Goal: Entertainment & Leisure: Consume media (video, audio)

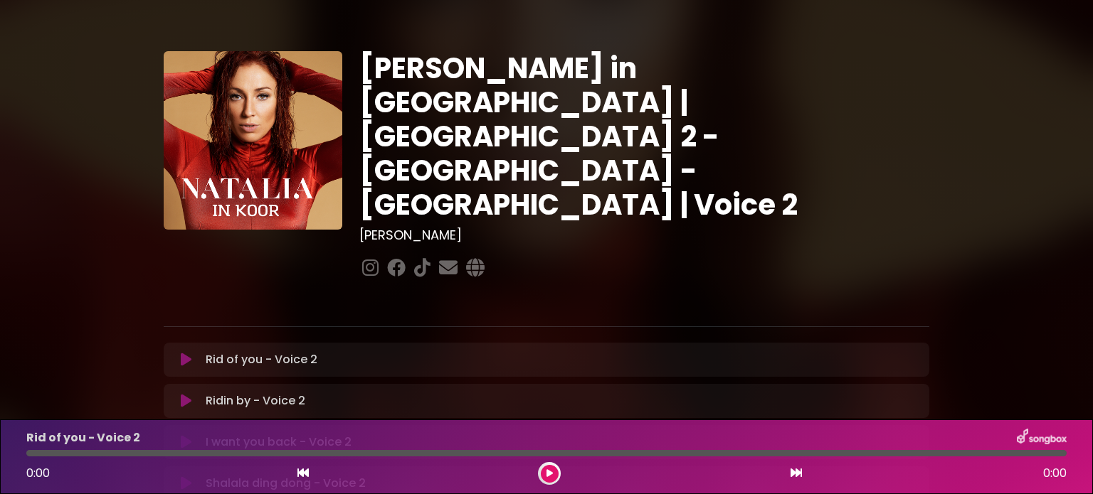
click at [295, 351] on p "Rid of you - Voice 2 Loading Track..." at bounding box center [262, 359] width 112 height 17
click at [188, 353] on icon at bounding box center [186, 360] width 11 height 14
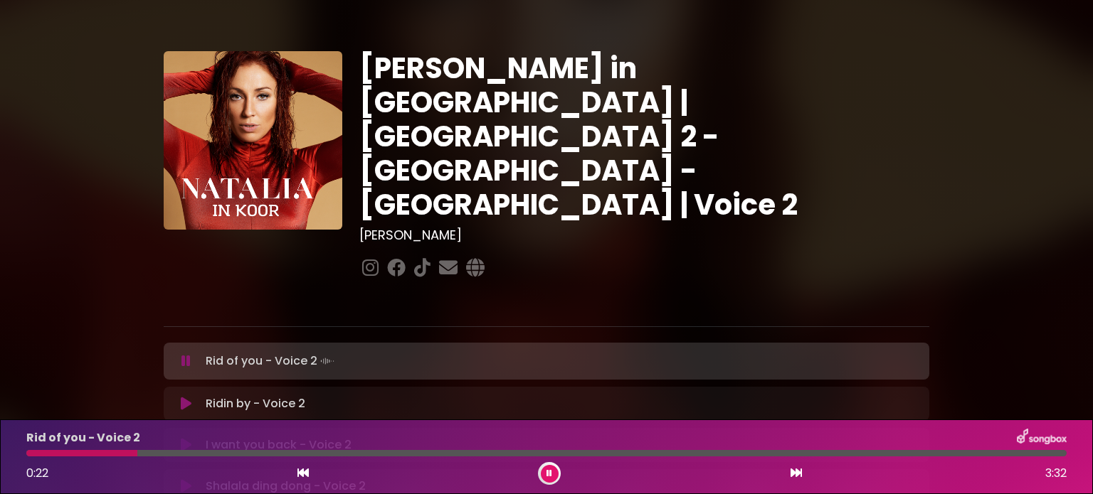
click at [304, 474] on icon at bounding box center [302, 472] width 11 height 11
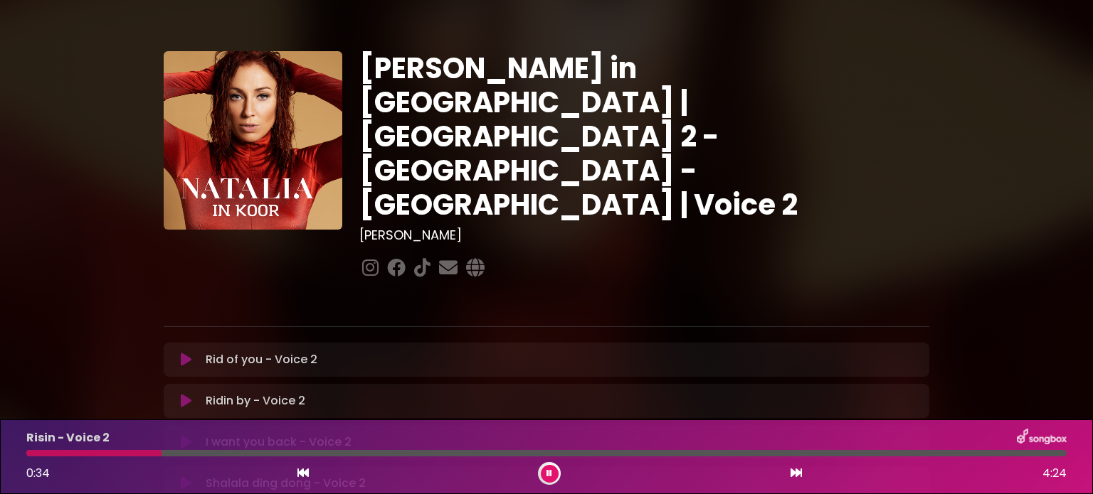
click at [218, 351] on p "Rid of you - Voice 2 Loading Track..." at bounding box center [262, 359] width 112 height 17
click at [223, 351] on p "Rid of you - Voice 2 Loading Track..." at bounding box center [262, 359] width 112 height 17
click at [549, 472] on icon at bounding box center [549, 473] width 6 height 9
click at [181, 353] on icon at bounding box center [186, 360] width 11 height 14
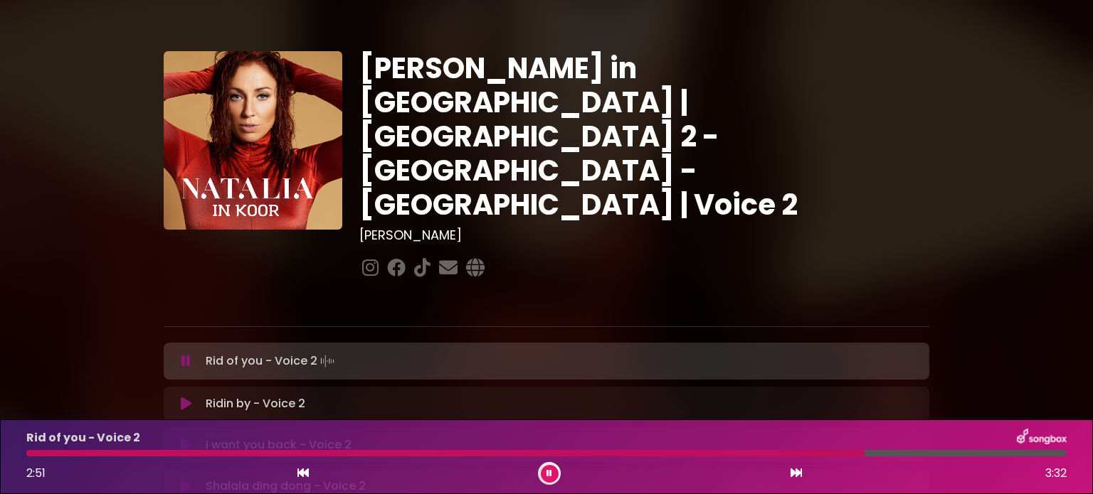
click at [547, 472] on icon at bounding box center [549, 473] width 6 height 9
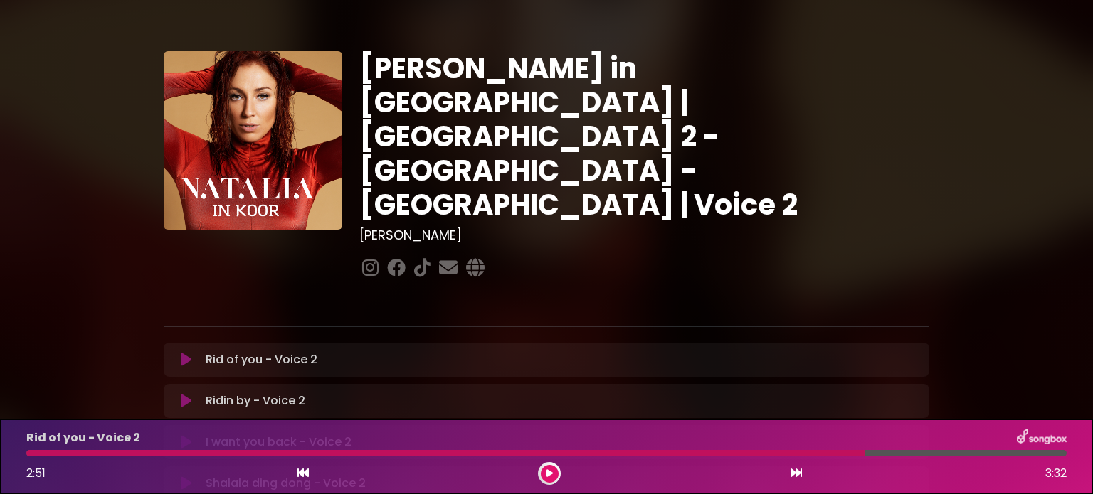
click at [304, 472] on icon at bounding box center [302, 472] width 11 height 11
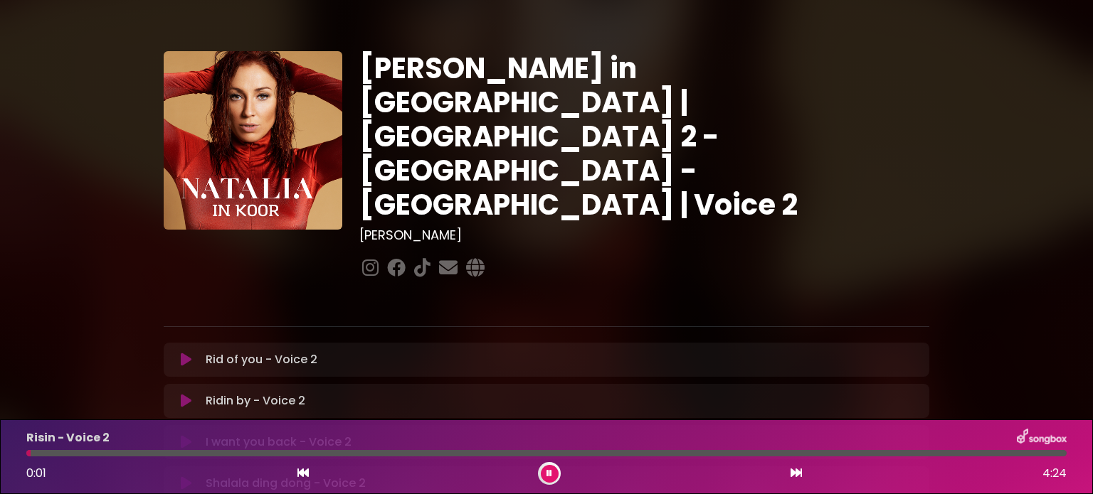
click at [190, 353] on icon at bounding box center [186, 360] width 11 height 14
click at [955, 226] on div "[PERSON_NAME] in [GEOGRAPHIC_DATA] | [GEOGRAPHIC_DATA] 2 - [GEOGRAPHIC_DATA] - …" at bounding box center [546, 437] width 939 height 841
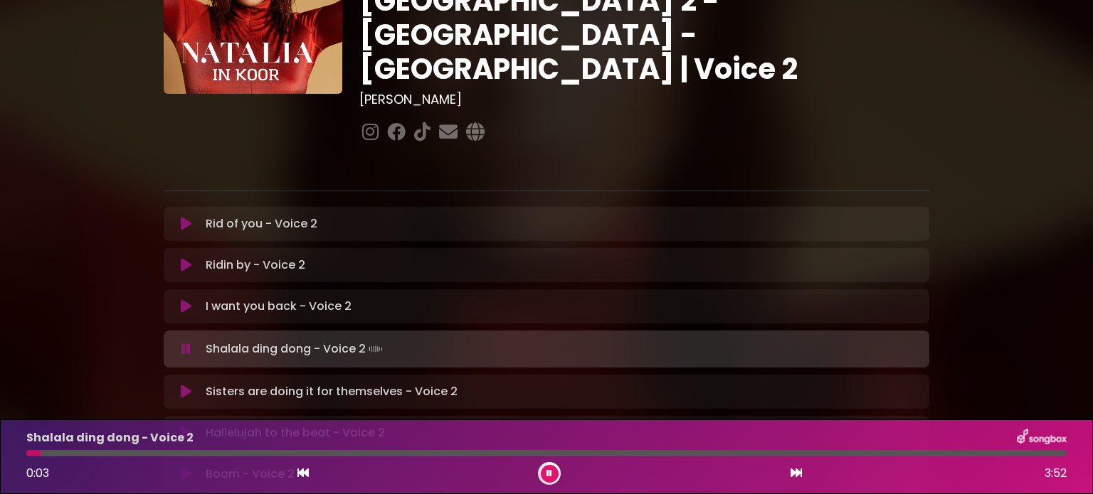
scroll to position [142, 0]
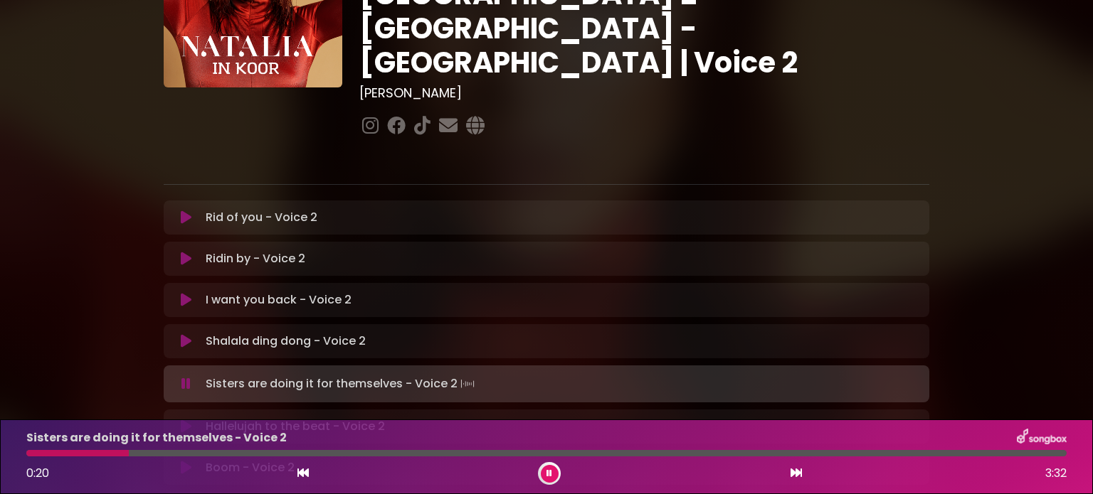
click at [302, 474] on icon at bounding box center [302, 472] width 11 height 11
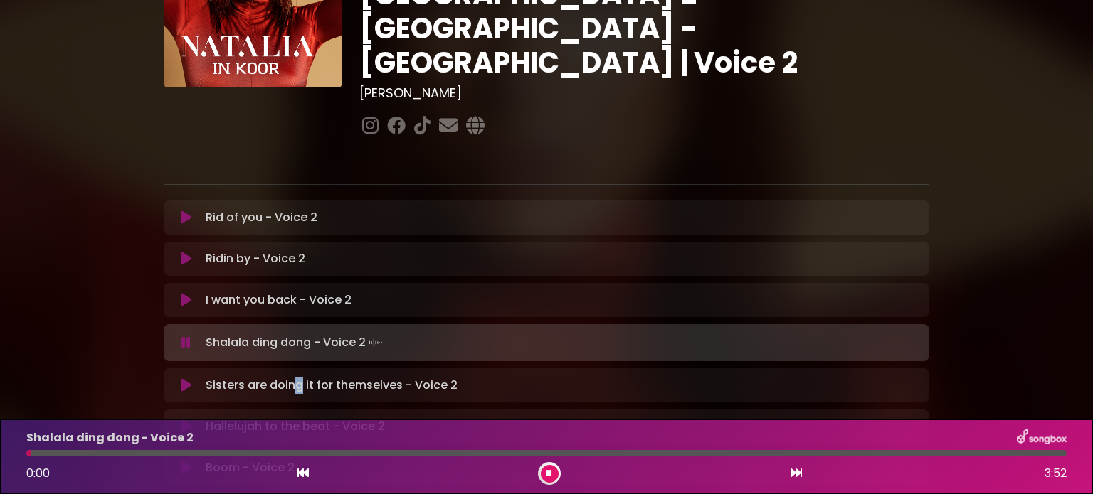
click at [297, 377] on p "Sisters are doing it for themselves - Voice 2 Loading Track..." at bounding box center [332, 385] width 252 height 17
click at [186, 378] on icon at bounding box center [186, 385] width 11 height 14
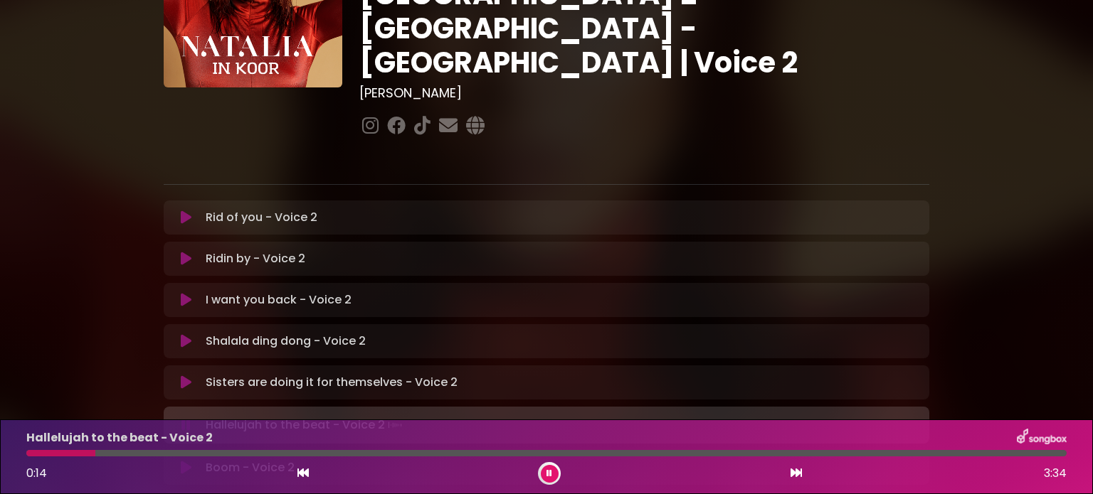
drag, startPoint x: 75, startPoint y: 452, endPoint x: 47, endPoint y: 441, distance: 29.7
click at [14, 451] on div "Hallelujah to the beat - Voice 2 0:14 3:34" at bounding box center [546, 457] width 1093 height 75
drag, startPoint x: 265, startPoint y: 453, endPoint x: 31, endPoint y: 460, distance: 234.1
click at [31, 460] on div "Hallelujah to the beat - Voice 2 0:01 3:34" at bounding box center [546, 457] width 1057 height 56
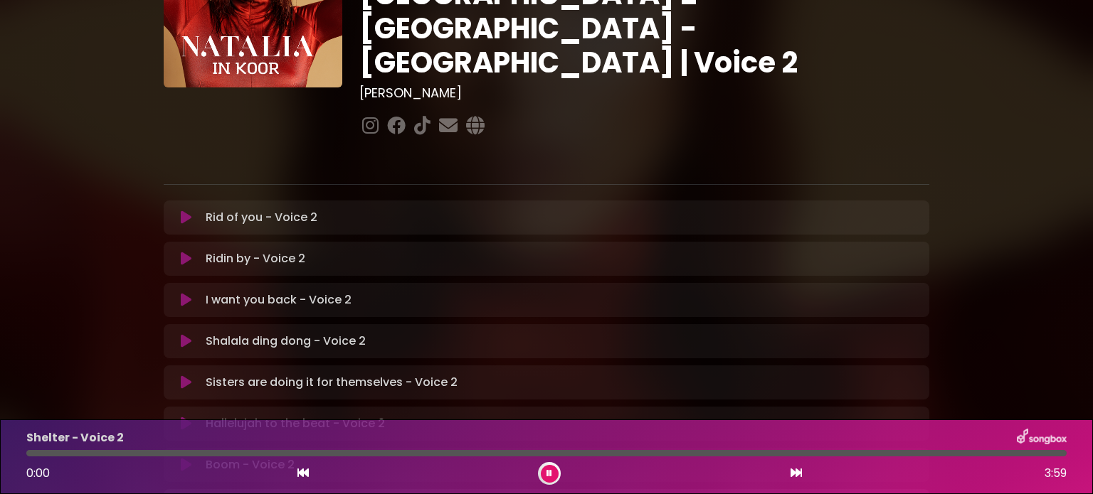
click at [41, 492] on div "Shelter - Voice 2 0:00 3:59" at bounding box center [546, 457] width 1093 height 75
drag, startPoint x: 429, startPoint y: 452, endPoint x: 20, endPoint y: 451, distance: 409.0
click at [21, 452] on div at bounding box center [546, 453] width 1057 height 6
